Goal: Transaction & Acquisition: Purchase product/service

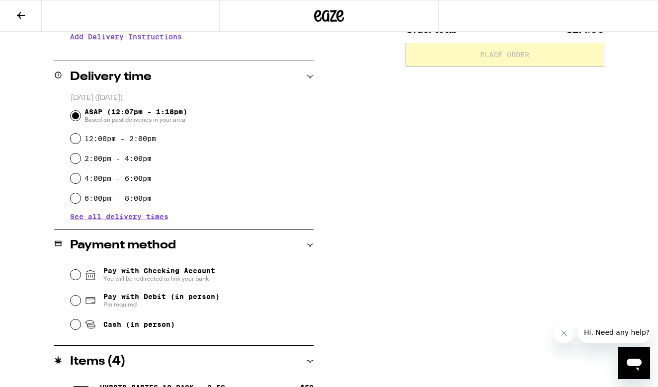
scroll to position [217, 0]
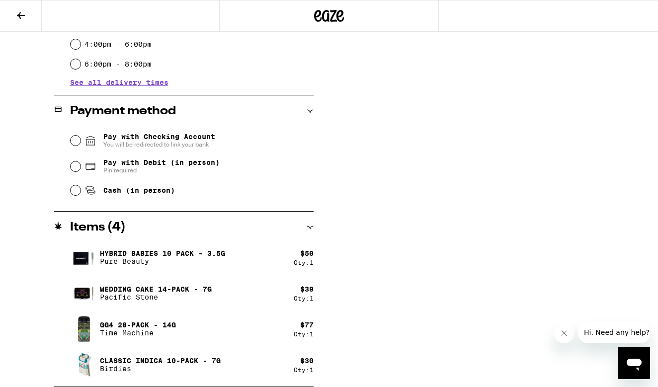
scroll to position [350, 0]
click at [74, 167] on input "Pay with Debit (in person) Pin required" at bounding box center [76, 167] width 10 height 10
radio input "true"
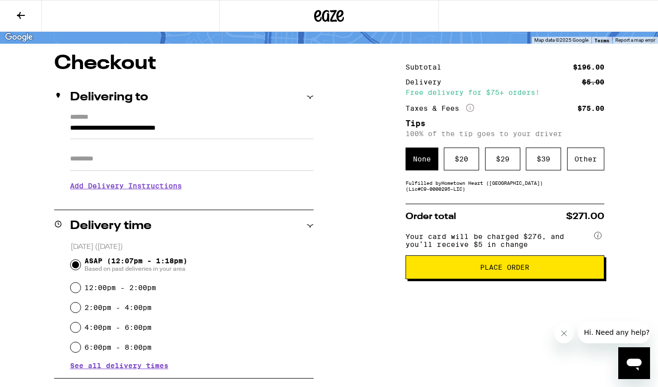
scroll to position [68, 0]
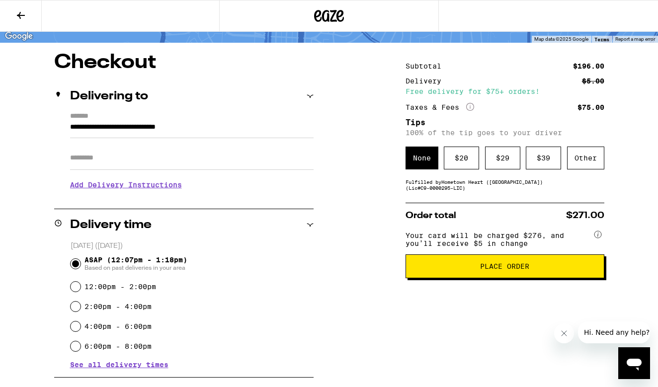
click at [514, 268] on span "Place Order" at bounding box center [504, 266] width 49 height 7
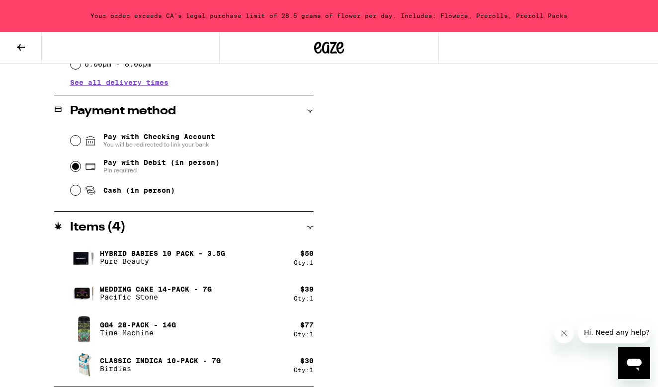
scroll to position [382, 0]
click at [631, 354] on icon "Open messaging window" at bounding box center [634, 363] width 18 height 18
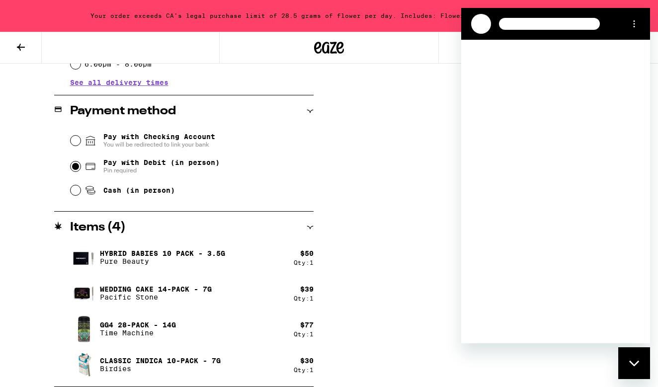
scroll to position [0, 0]
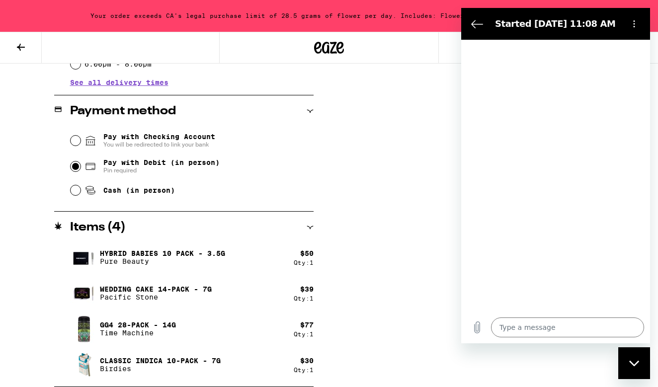
type textarea "x"
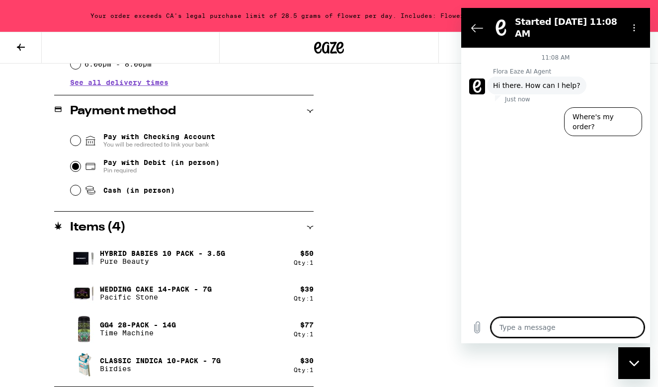
click at [519, 332] on textarea at bounding box center [567, 328] width 153 height 20
type textarea "i"
type textarea "x"
type textarea "is"
type textarea "x"
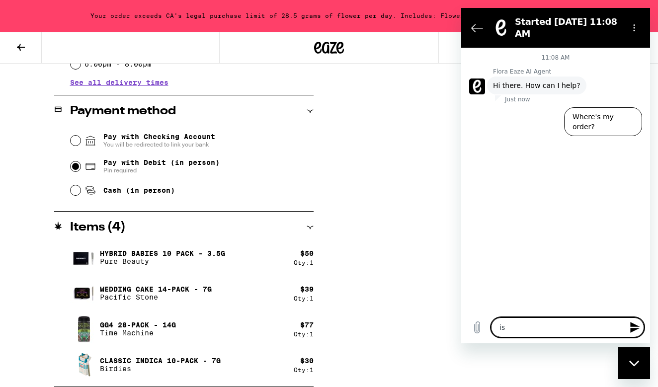
type textarea "is"
type textarea "x"
type textarea "is E"
type textarea "x"
type textarea "is Ea"
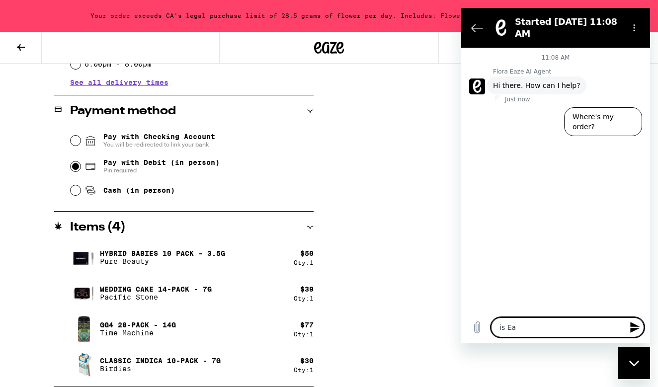
type textarea "x"
type textarea "is Eaz"
type textarea "x"
type textarea "is Eaze"
type textarea "x"
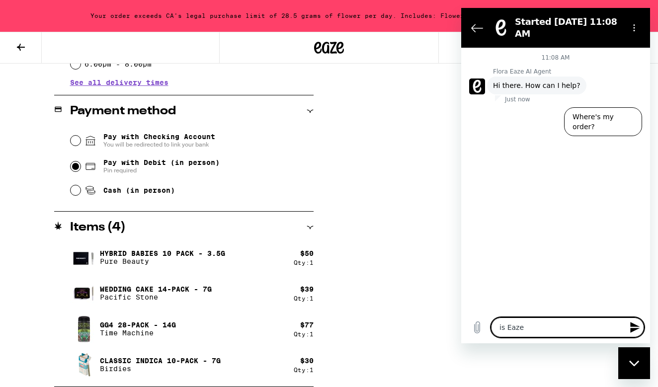
type textarea "is Eaze"
type textarea "x"
type textarea "is Eaze s"
type textarea "x"
type textarea "is Eaze st"
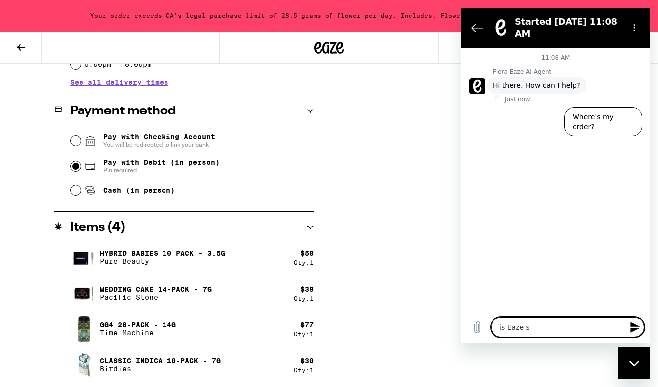
type textarea "x"
type textarea "is Eaze sti"
type textarea "x"
type textarea "is Eaze stil"
type textarea "x"
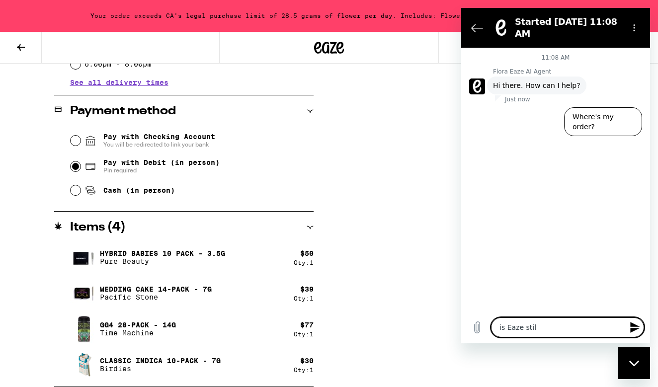
type textarea "is Eaze still"
type textarea "x"
type textarea "is Eaze still"
type textarea "x"
type textarea "is Eaze still i"
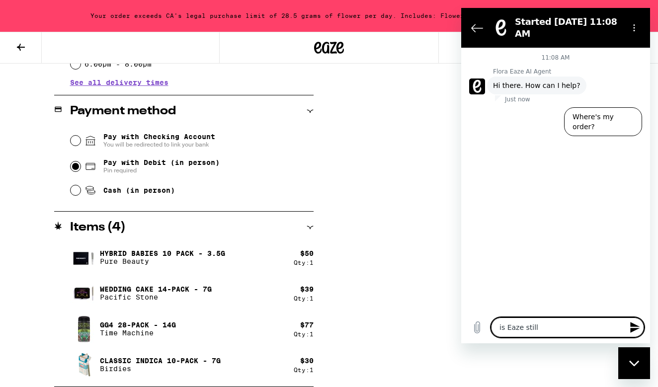
type textarea "x"
type textarea "is Eaze still in"
type textarea "x"
type textarea "is Eaze still in"
type textarea "x"
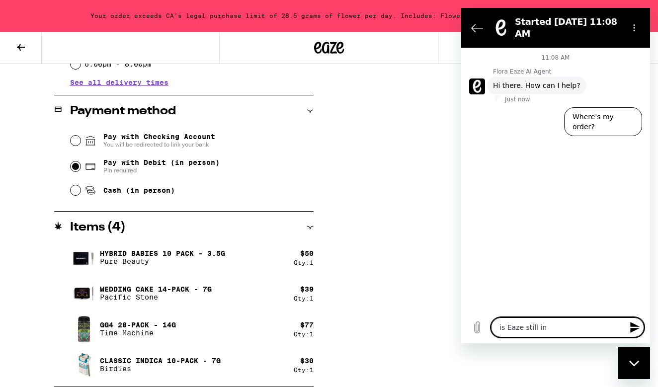
type textarea "is Eaze still in b"
type textarea "x"
type textarea "is Eaze still in bu"
type textarea "x"
type textarea "is Eaze still in bus"
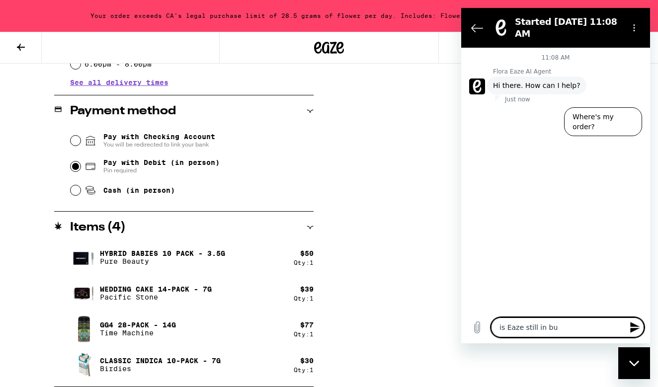
type textarea "x"
type textarea "is Eaze still in busi"
type textarea "x"
type textarea "is Eaze still in busin"
type textarea "x"
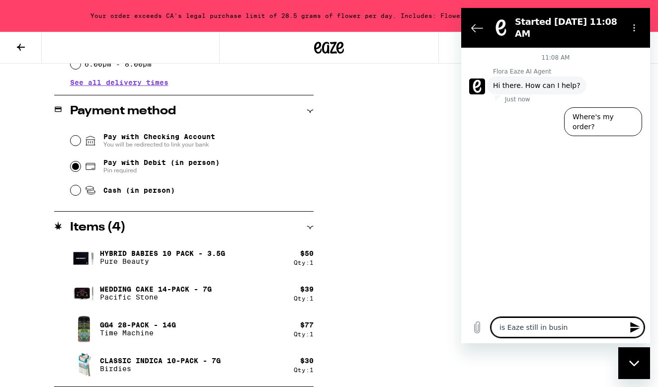
type textarea "is Eaze still in busine"
type textarea "x"
type textarea "is Eaze still in busines"
type textarea "x"
type textarea "is Eaze still in business"
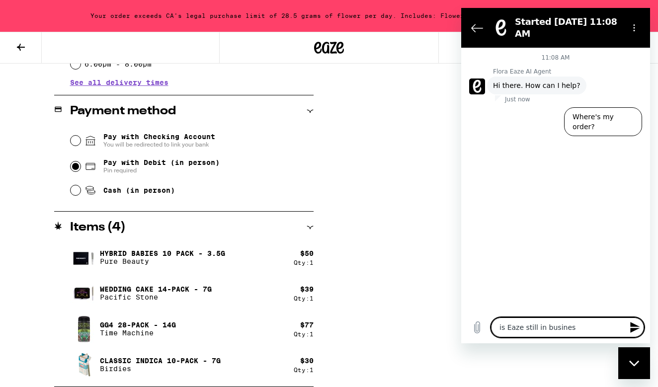
type textarea "x"
type textarea "is Eaze still in business?"
type textarea "x"
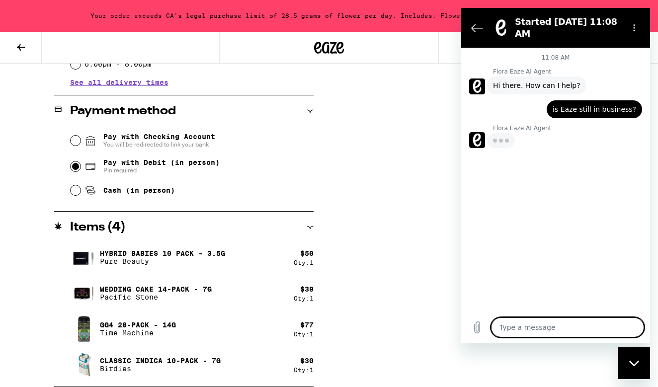
type textarea "x"
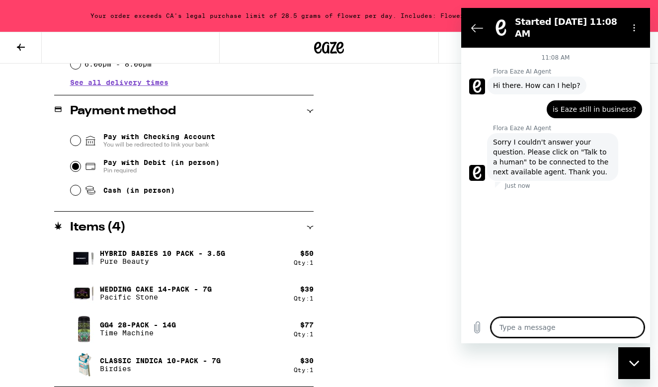
type textarea "t"
type textarea "x"
type textarea "th"
type textarea "x"
type textarea "thi"
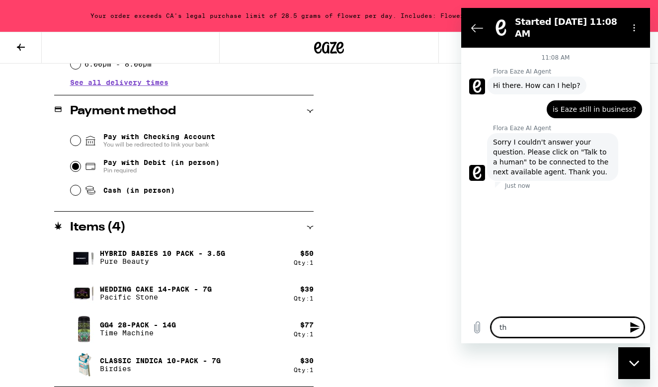
type textarea "x"
type textarea "this"
type textarea "x"
type textarea "this"
type textarea "x"
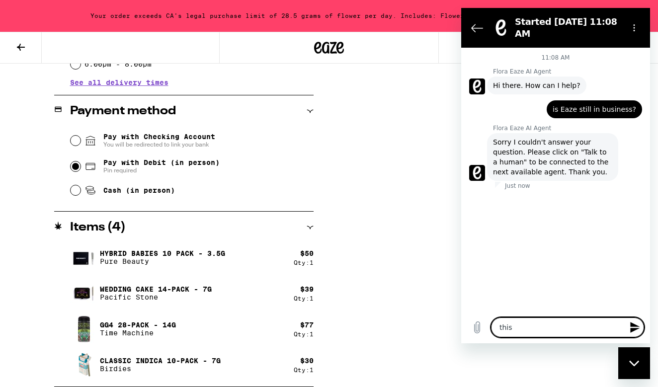
type textarea "this h"
type textarea "x"
type textarea "this he"
type textarea "x"
type textarea "this hel"
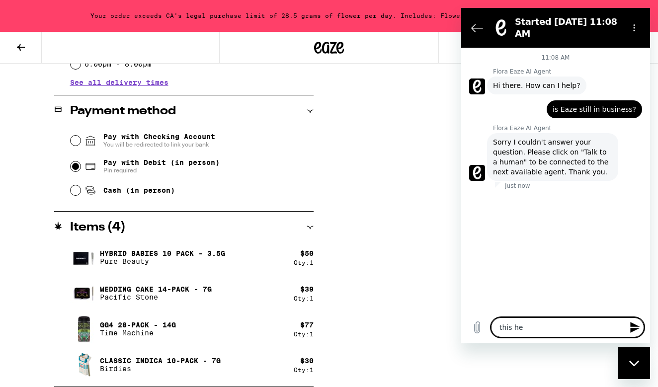
type textarea "x"
type textarea "this help"
type textarea "x"
type textarea "this help"
type textarea "x"
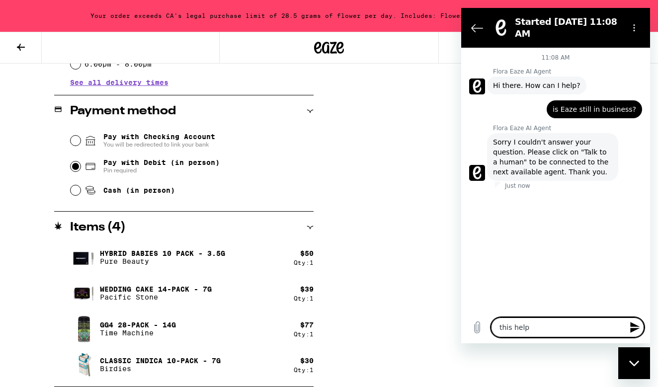
type textarea "this help a"
type textarea "x"
type textarea "this help ag"
type textarea "x"
type textarea "this help age"
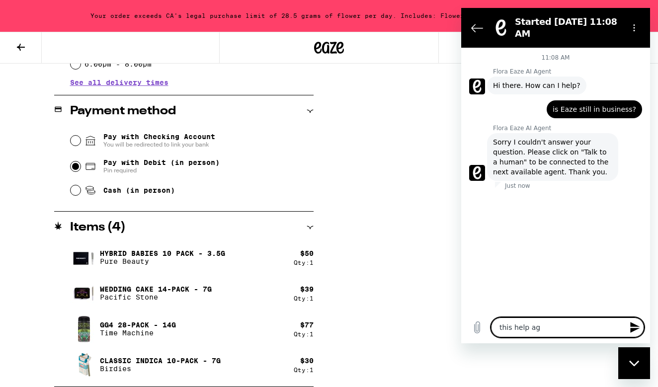
type textarea "x"
type textarea "this help agen"
type textarea "x"
type textarea "this help agent"
type textarea "x"
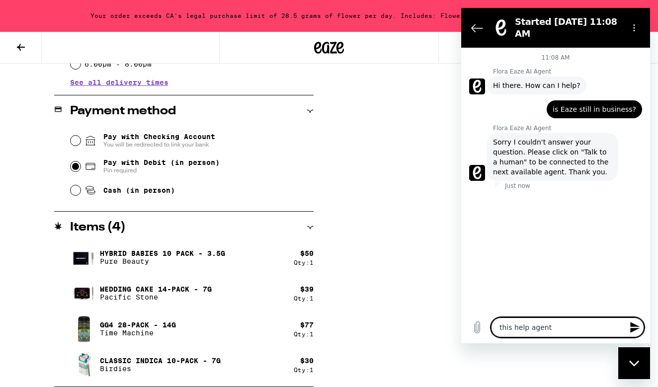
type textarea "this help agent"
type textarea "x"
type textarea "this help agent i"
type textarea "x"
type textarea "this help agent is"
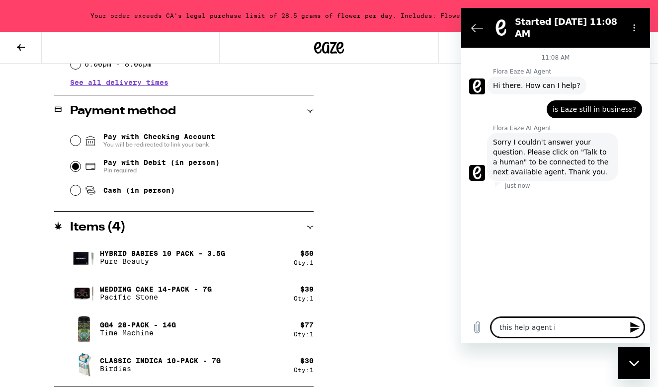
type textarea "x"
type textarea "this help agent is"
type textarea "x"
type textarea "this help agent is w"
type textarea "x"
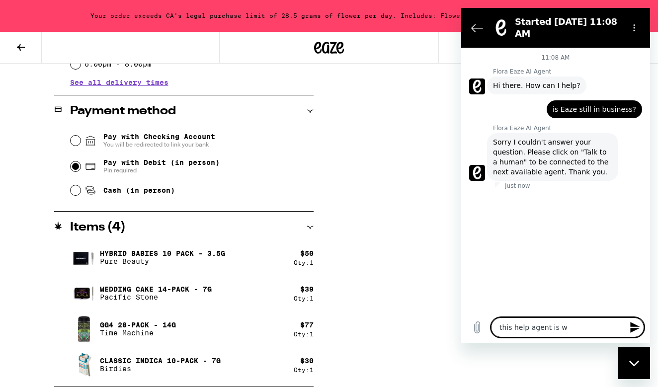
type textarea "this help agent is wo"
type textarea "x"
type textarea "this help agent is wor"
type textarea "x"
type textarea "this help agent is wort"
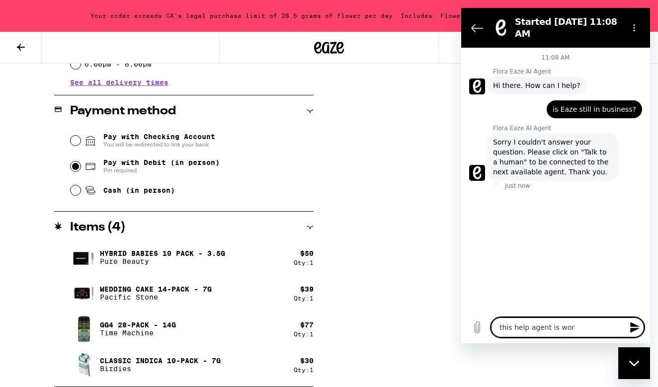
type textarea "x"
type textarea "this help agent is worth"
type textarea "x"
type textarea "this help agent is worthl"
type textarea "x"
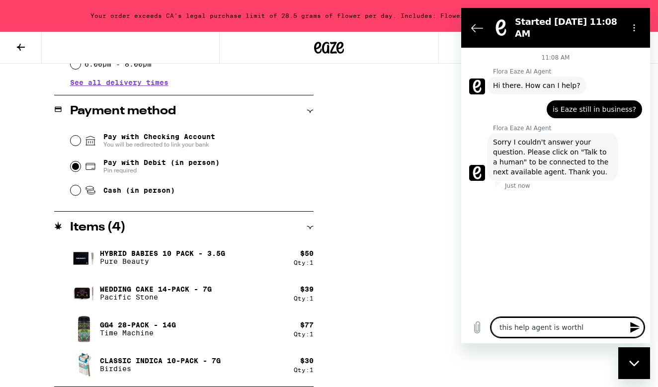
type textarea "this help agent is worthle"
type textarea "x"
type textarea "this help agent is worthles"
type textarea "x"
type textarea "this help agent is worthless"
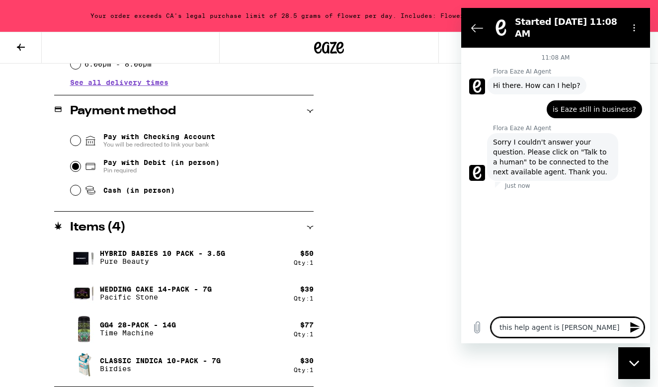
type textarea "x"
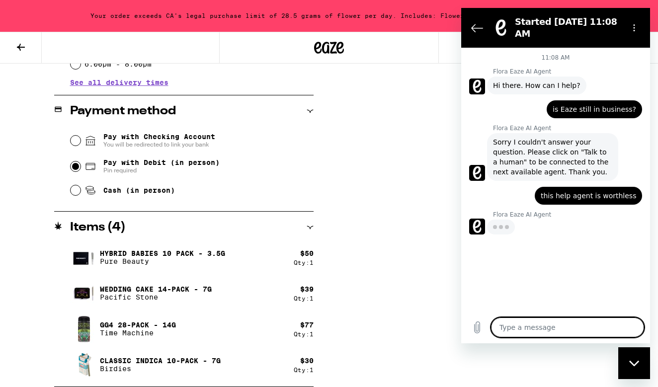
type textarea "x"
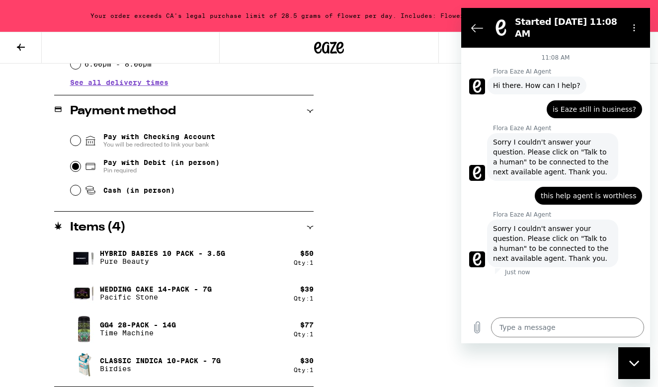
click at [20, 46] on icon at bounding box center [21, 47] width 8 height 7
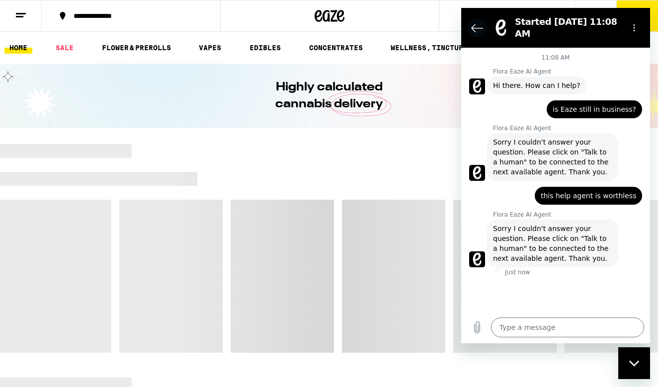
click at [479, 25] on icon "Back to the conversation list" at bounding box center [477, 28] width 12 height 12
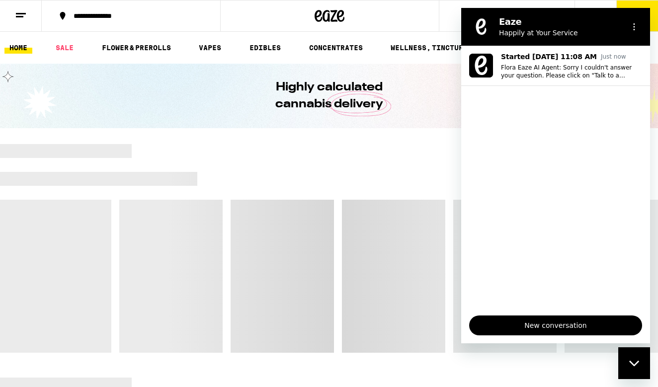
click at [324, 205] on div at bounding box center [329, 248] width 658 height 209
click at [631, 22] on button "Options menu" at bounding box center [634, 27] width 20 height 20
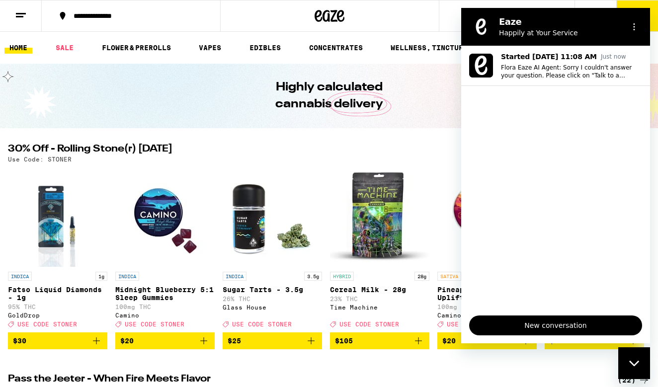
click at [436, 82] on div "Highly calculated cannabis delivery" at bounding box center [329, 96] width 382 height 65
click at [474, 15] on div "Eaze Happily at Your Service" at bounding box center [543, 27] width 153 height 26
click at [533, 324] on span "New conversation" at bounding box center [556, 326] width 156 height 12
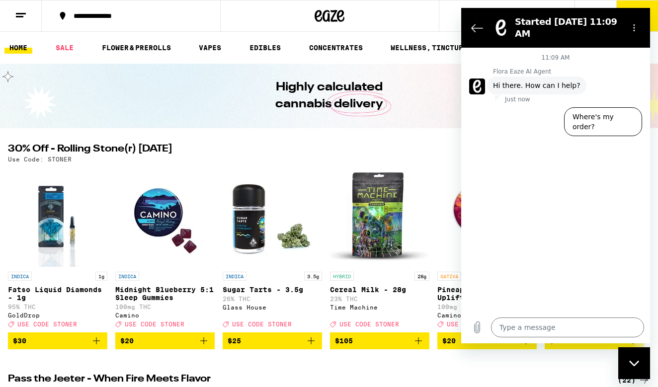
click at [629, 359] on div "Close messaging window" at bounding box center [634, 363] width 30 height 30
type textarea "x"
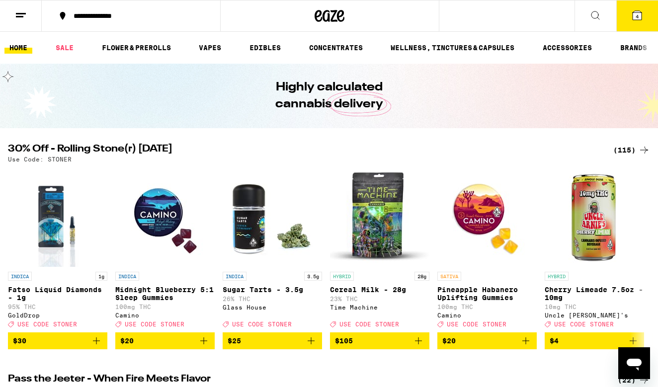
click at [637, 8] on button "4" at bounding box center [637, 15] width 42 height 31
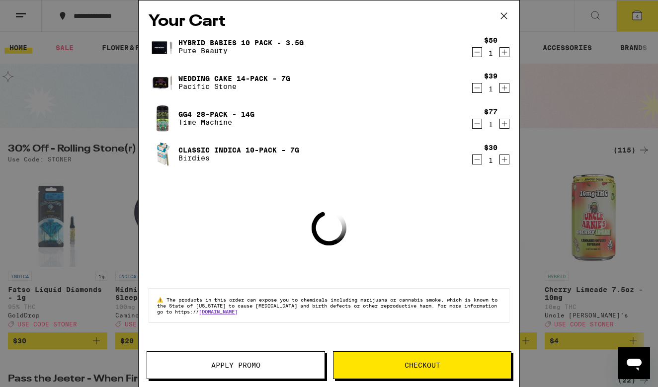
click at [477, 52] on icon "Decrement" at bounding box center [477, 52] width 9 height 12
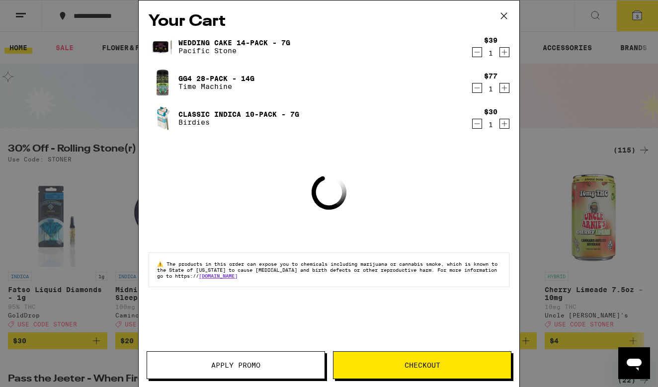
click at [477, 89] on icon "Decrement" at bounding box center [477, 88] width 9 height 12
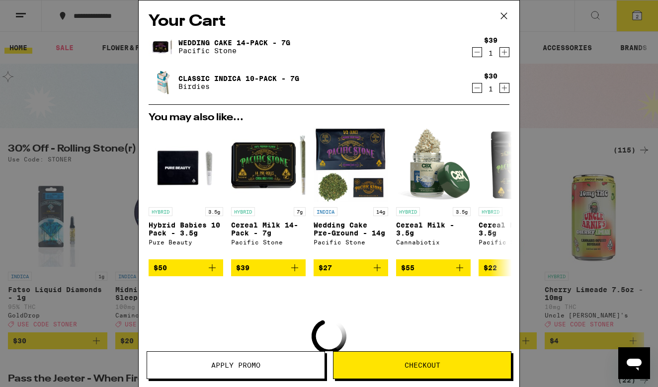
click at [476, 51] on icon "Decrement" at bounding box center [477, 52] width 9 height 12
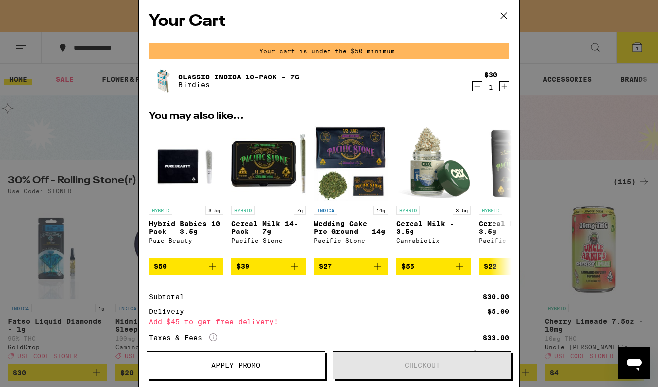
click at [473, 85] on icon "Decrement" at bounding box center [477, 87] width 9 height 12
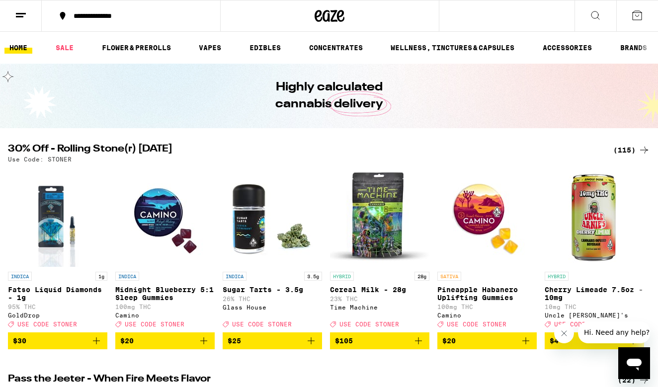
click at [26, 16] on icon at bounding box center [21, 15] width 12 height 12
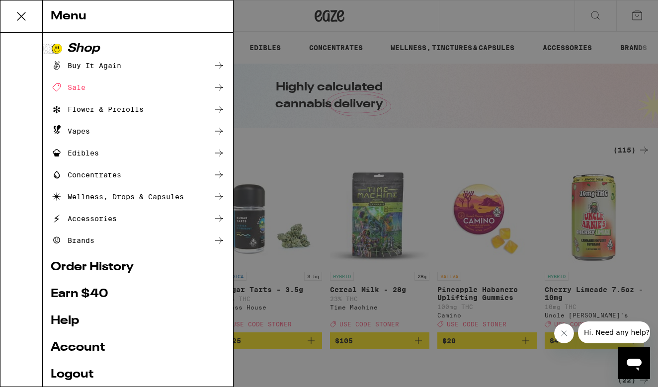
click at [217, 66] on icon at bounding box center [219, 66] width 12 height 12
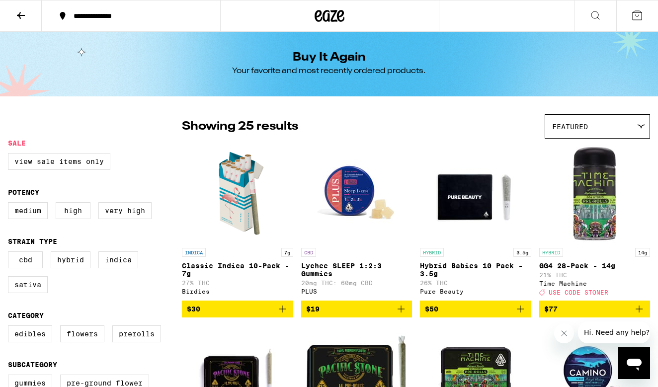
click at [437, 310] on span "$50" at bounding box center [475, 309] width 101 height 12
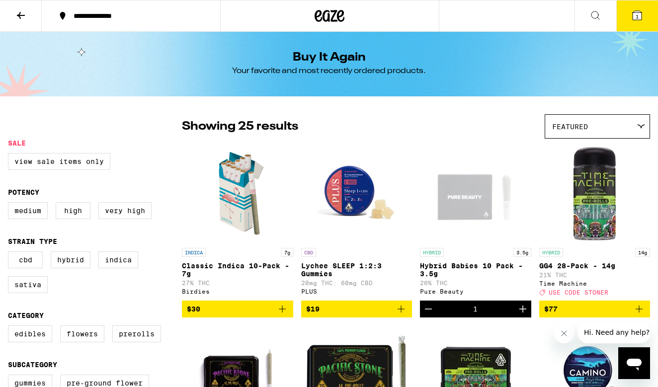
click at [281, 313] on icon "Add to bag" at bounding box center [282, 309] width 7 height 7
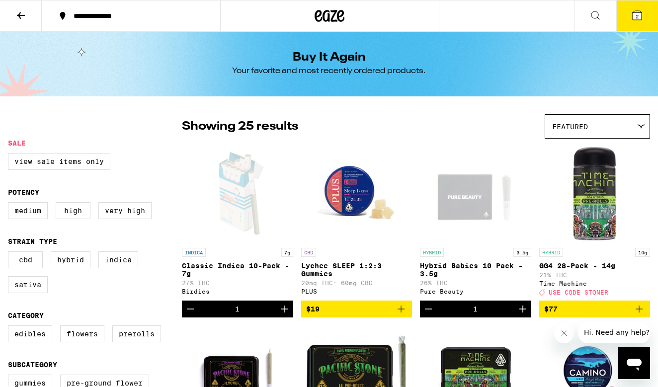
click at [637, 312] on icon "Add to bag" at bounding box center [639, 309] width 12 height 12
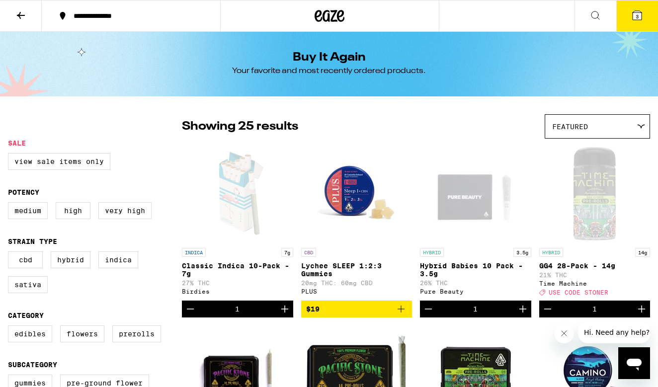
click at [633, 14] on icon at bounding box center [637, 15] width 9 height 9
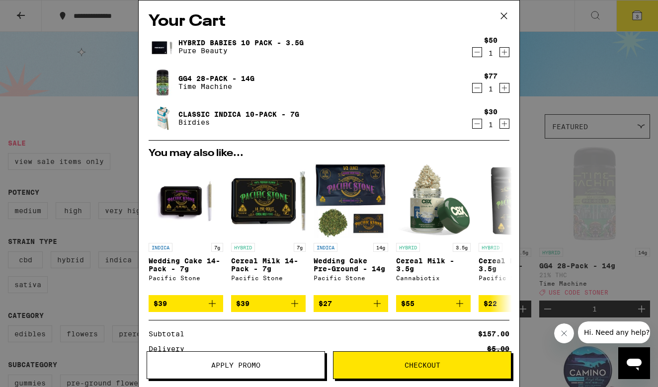
click at [424, 369] on span "Checkout" at bounding box center [423, 365] width 36 height 7
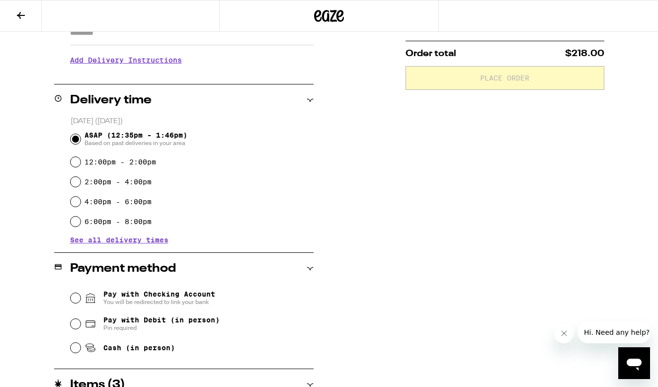
scroll to position [211, 0]
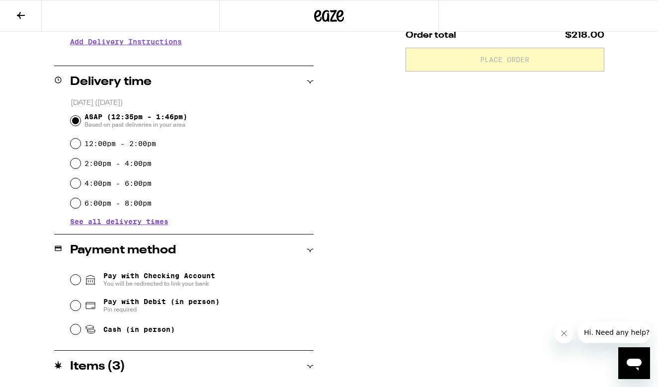
click at [75, 308] on input "Pay with Debit (in person) Pin required" at bounding box center [76, 306] width 10 height 10
radio input "true"
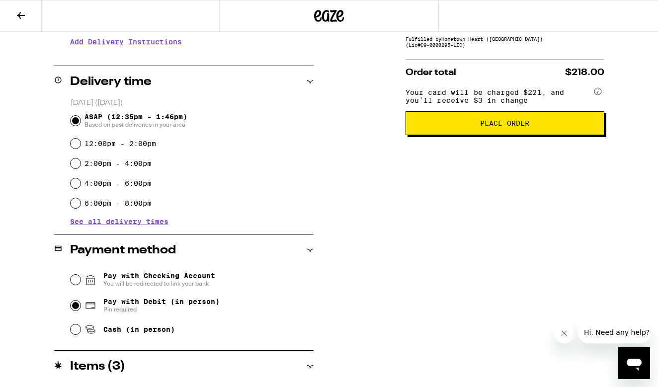
click at [504, 127] on span "Place Order" at bounding box center [504, 123] width 49 height 7
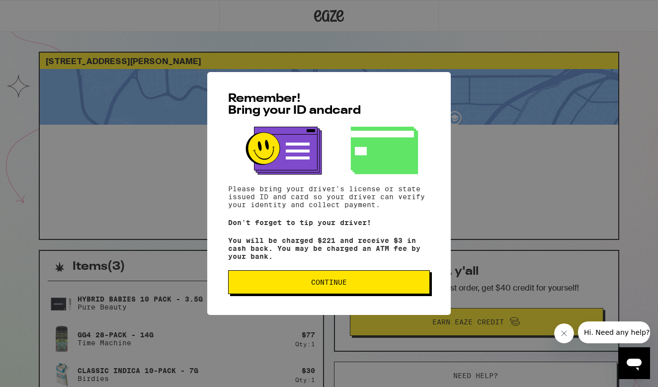
click at [303, 283] on span "Continue" at bounding box center [329, 282] width 185 height 7
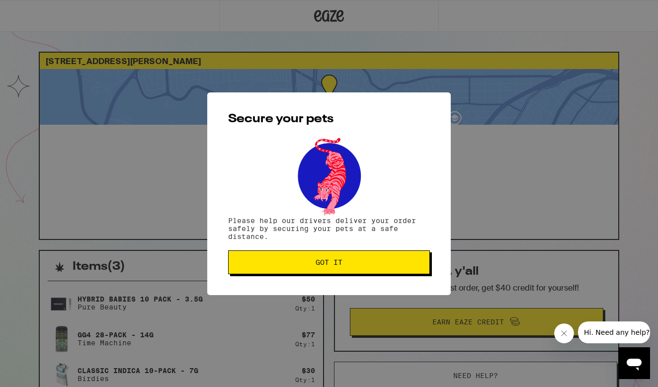
click at [329, 261] on span "Got it" at bounding box center [329, 262] width 27 height 7
